Goal: Task Accomplishment & Management: Manage account settings

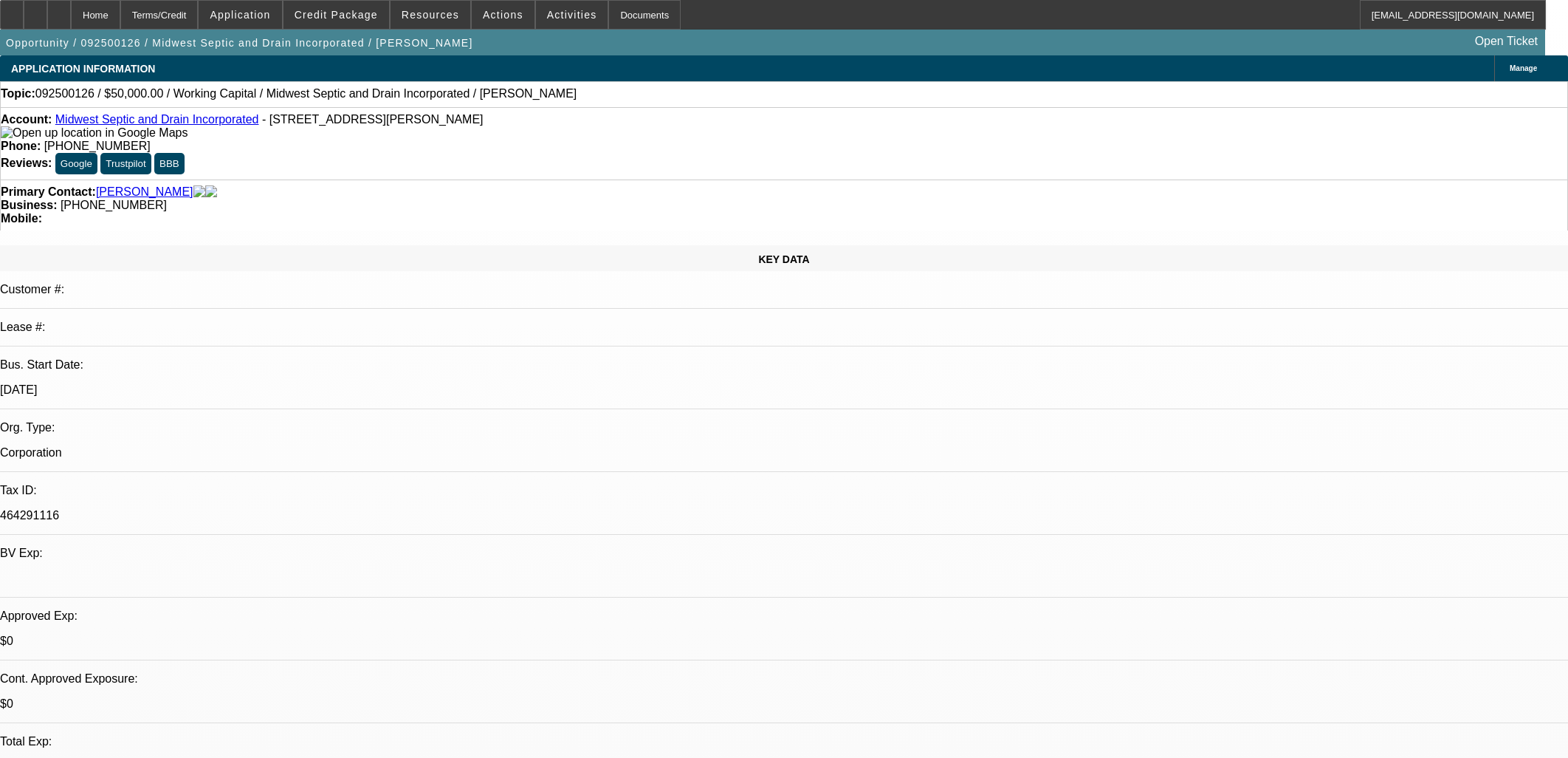
select select "0"
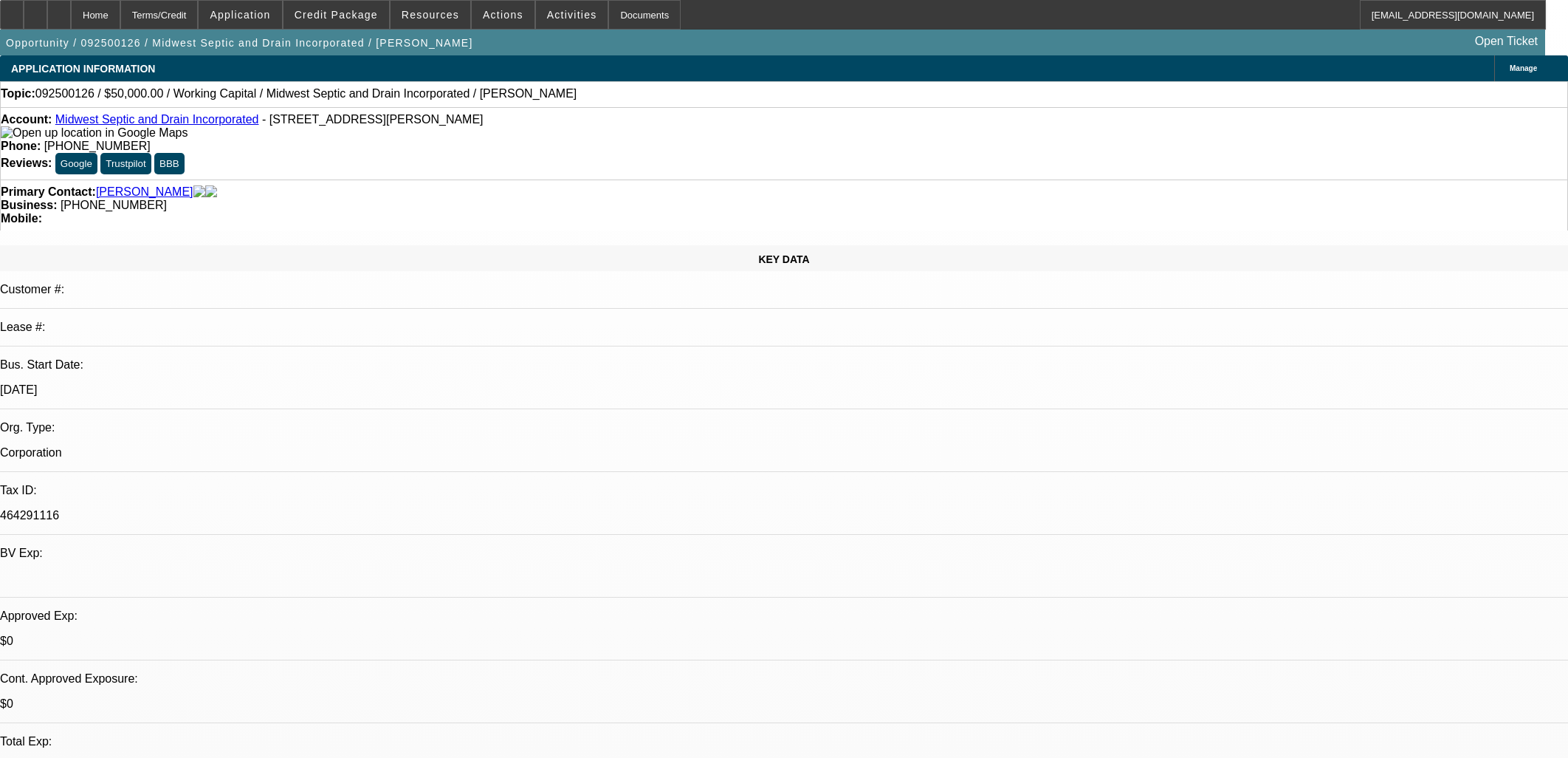
select select "0"
select select "1"
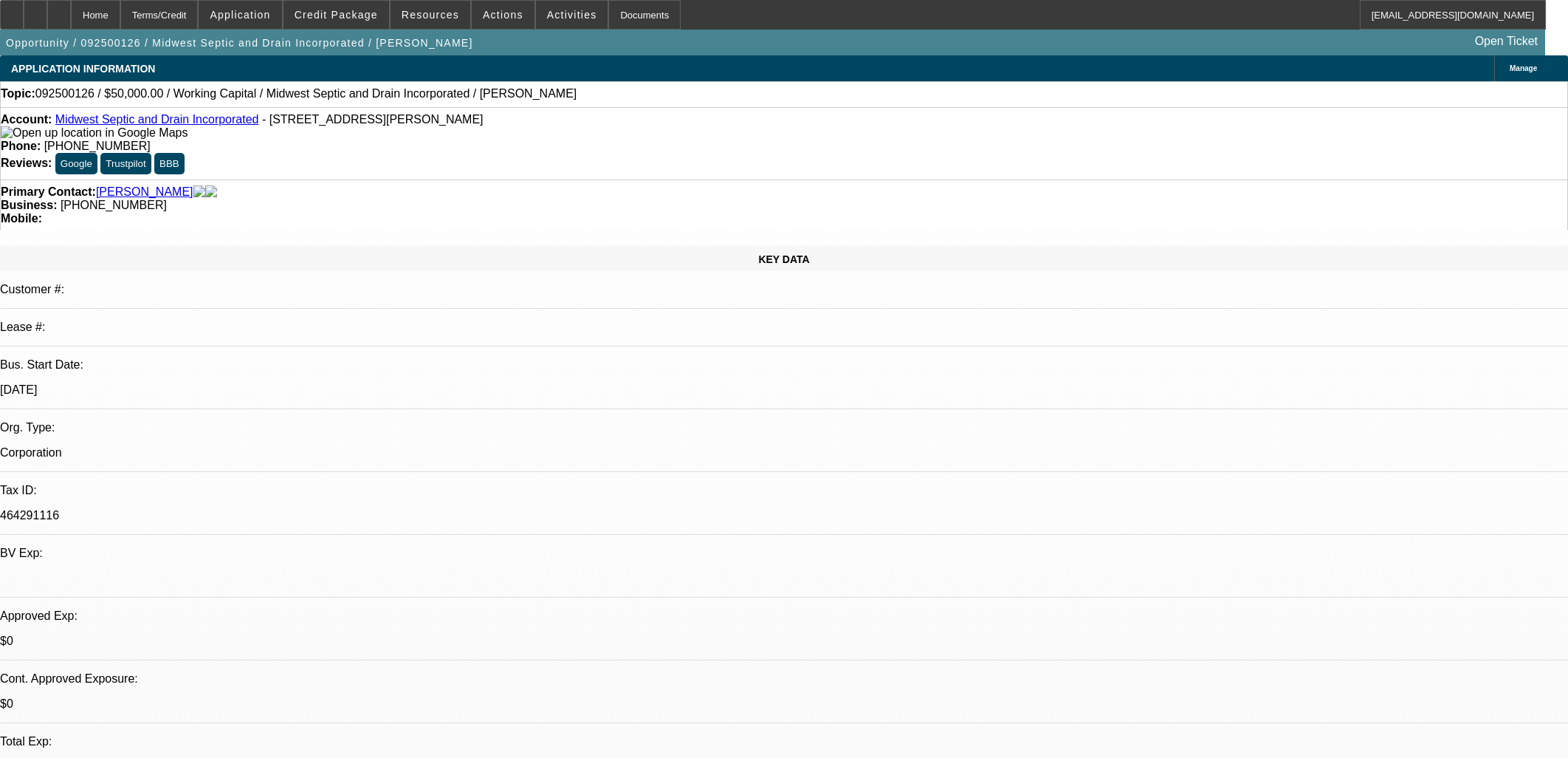
select select "2"
select select "6"
select select "1"
select select "2"
select select "6"
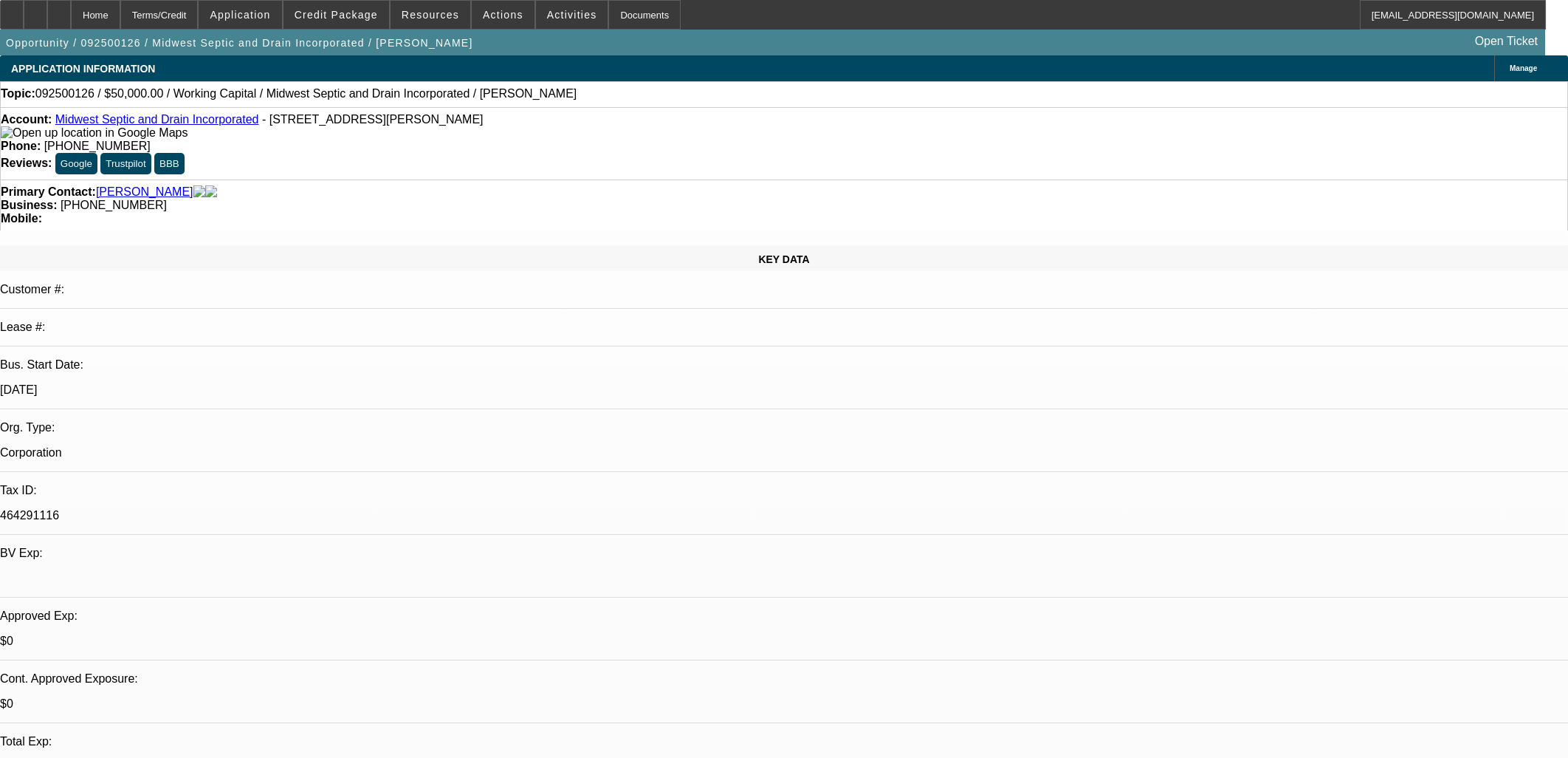
select select "1"
select select "2"
select select "6"
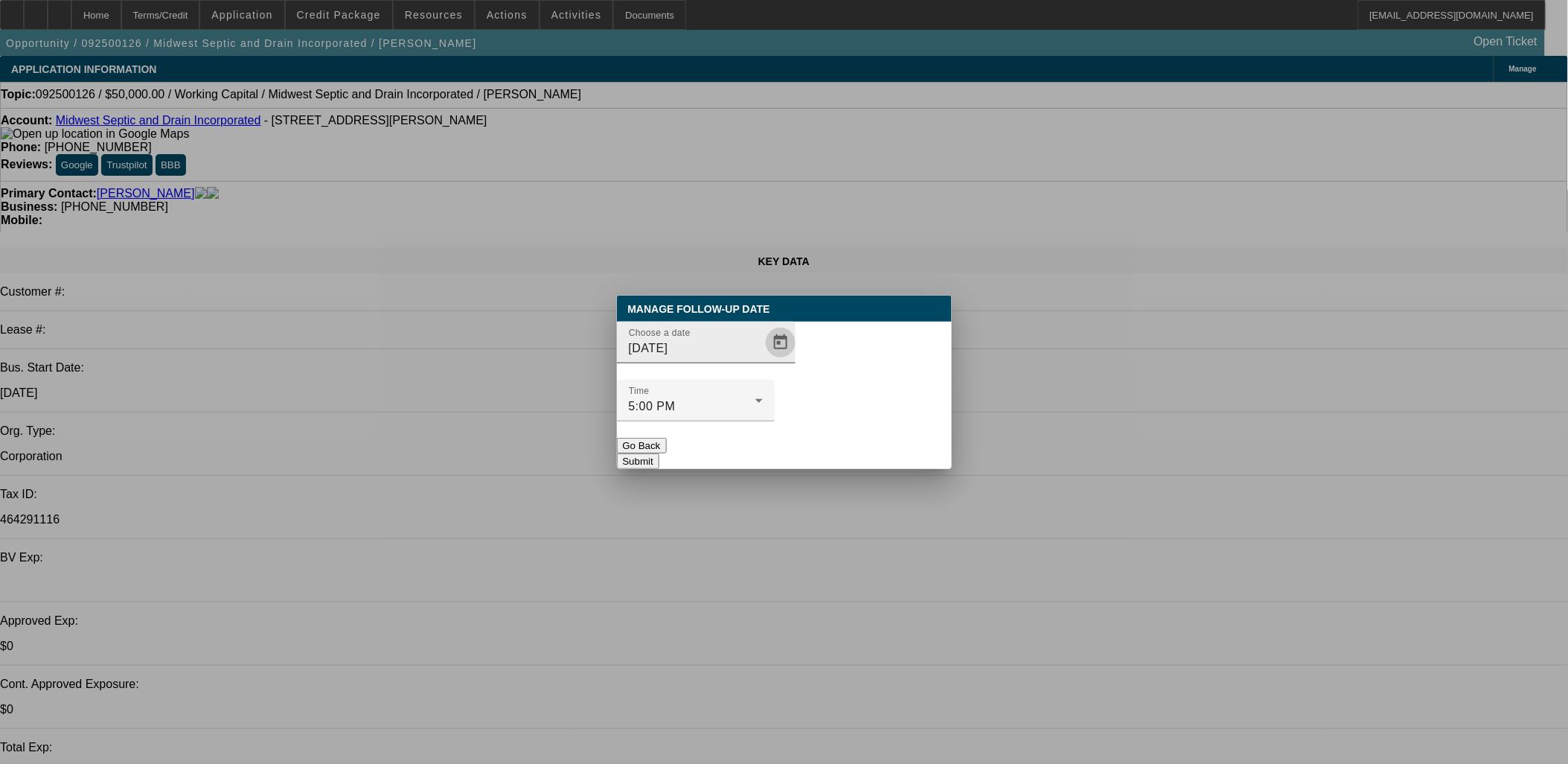
click at [771, 360] on span "Open calendar" at bounding box center [781, 342] width 35 height 35
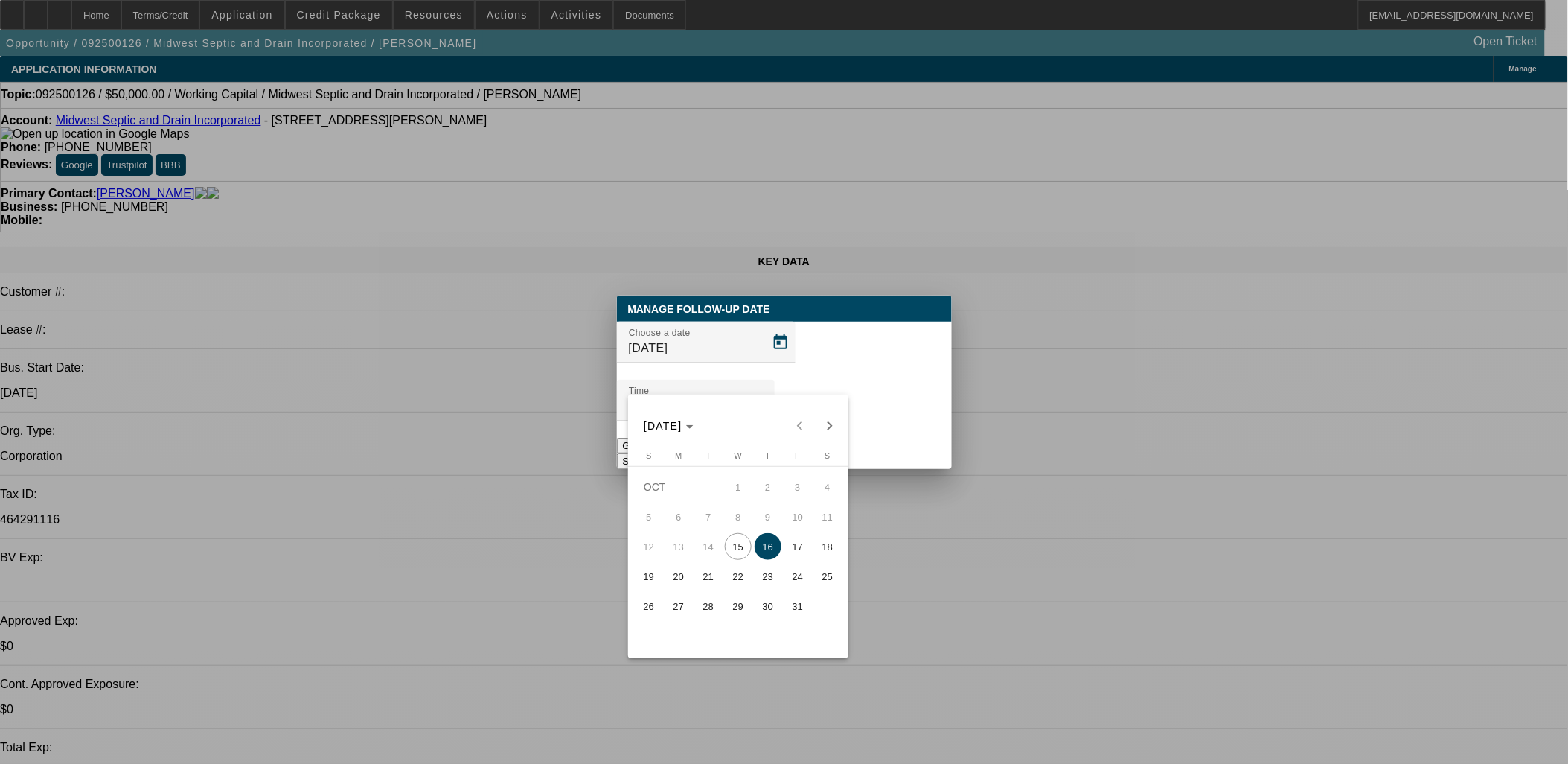
click at [768, 579] on span "23" at bounding box center [768, 576] width 27 height 27
type input "[DATE]"
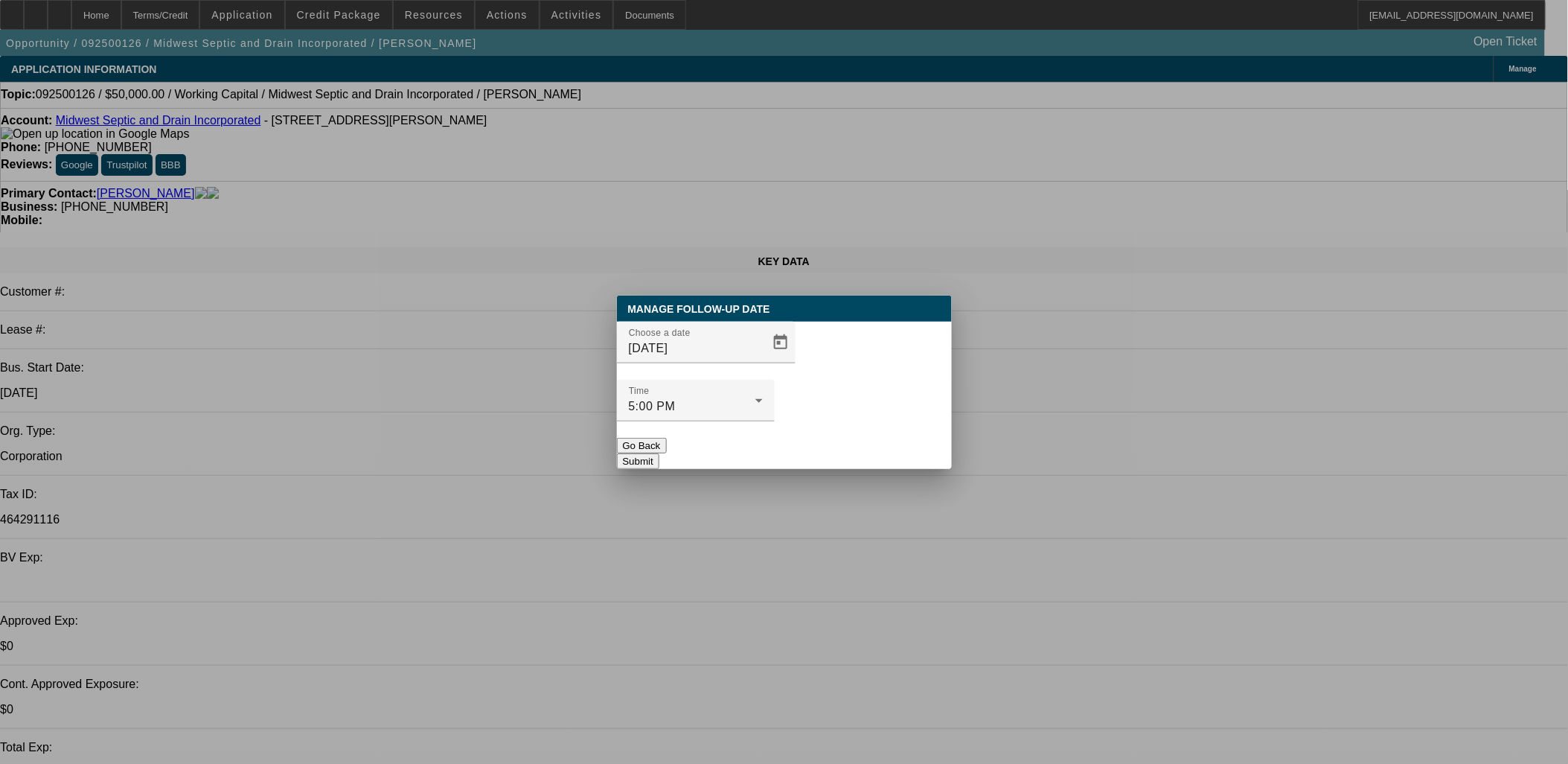
click at [659, 454] on button "Submit" at bounding box center [638, 461] width 42 height 16
